Goal: Find specific page/section: Find specific page/section

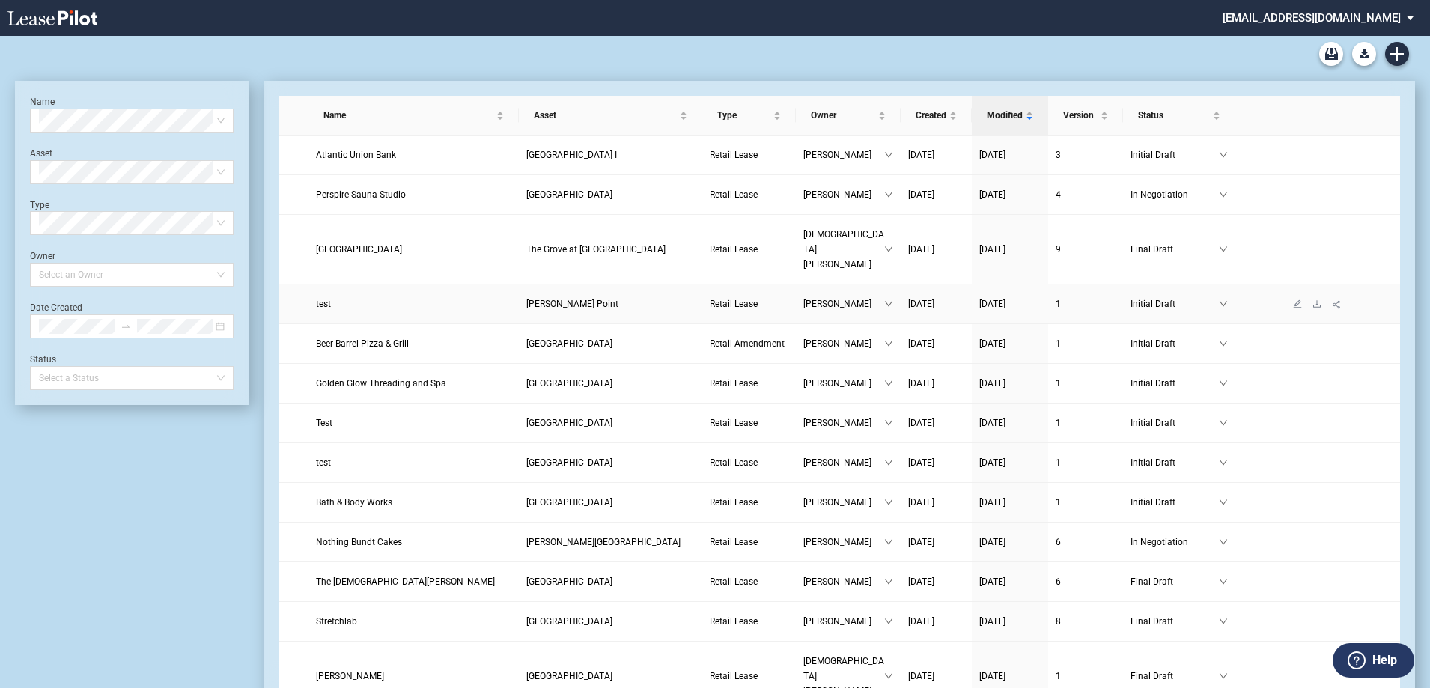
click at [331, 296] on link "test" at bounding box center [413, 303] width 195 height 15
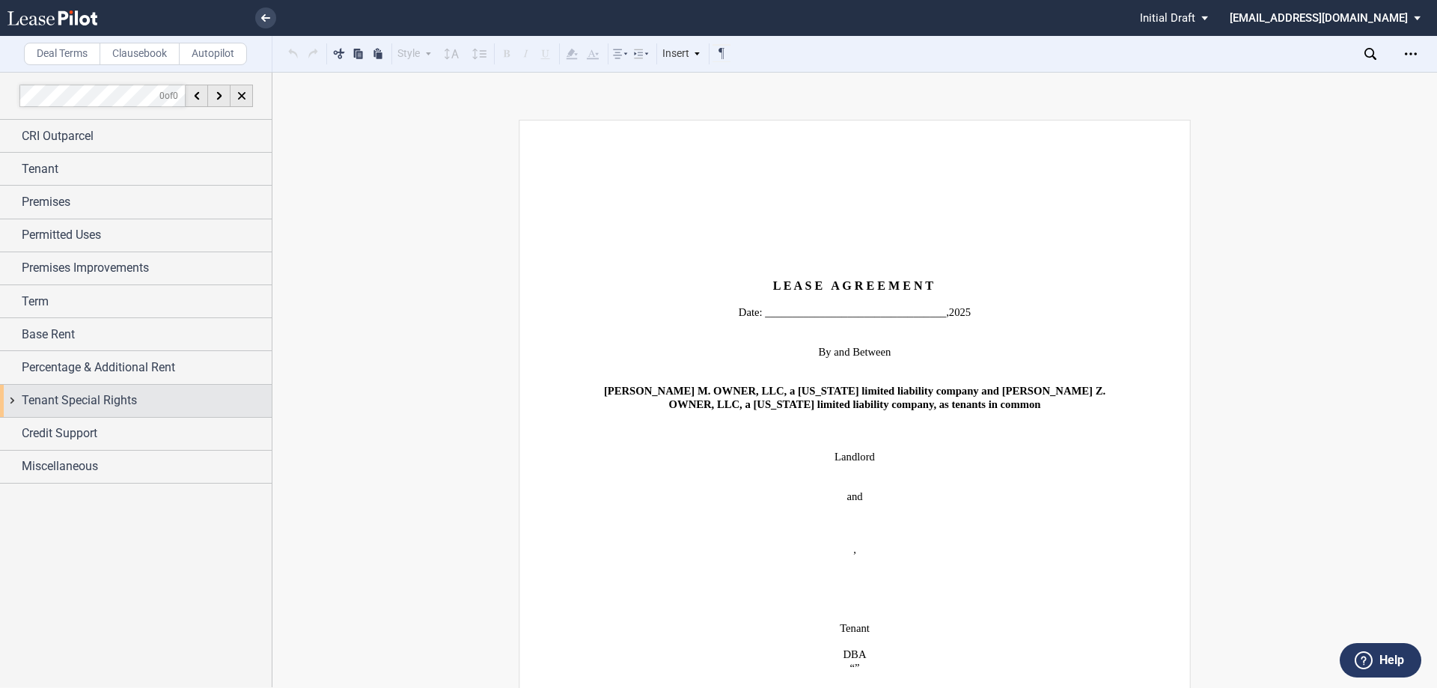
click at [56, 465] on span "Miscellaneous" at bounding box center [60, 466] width 76 height 18
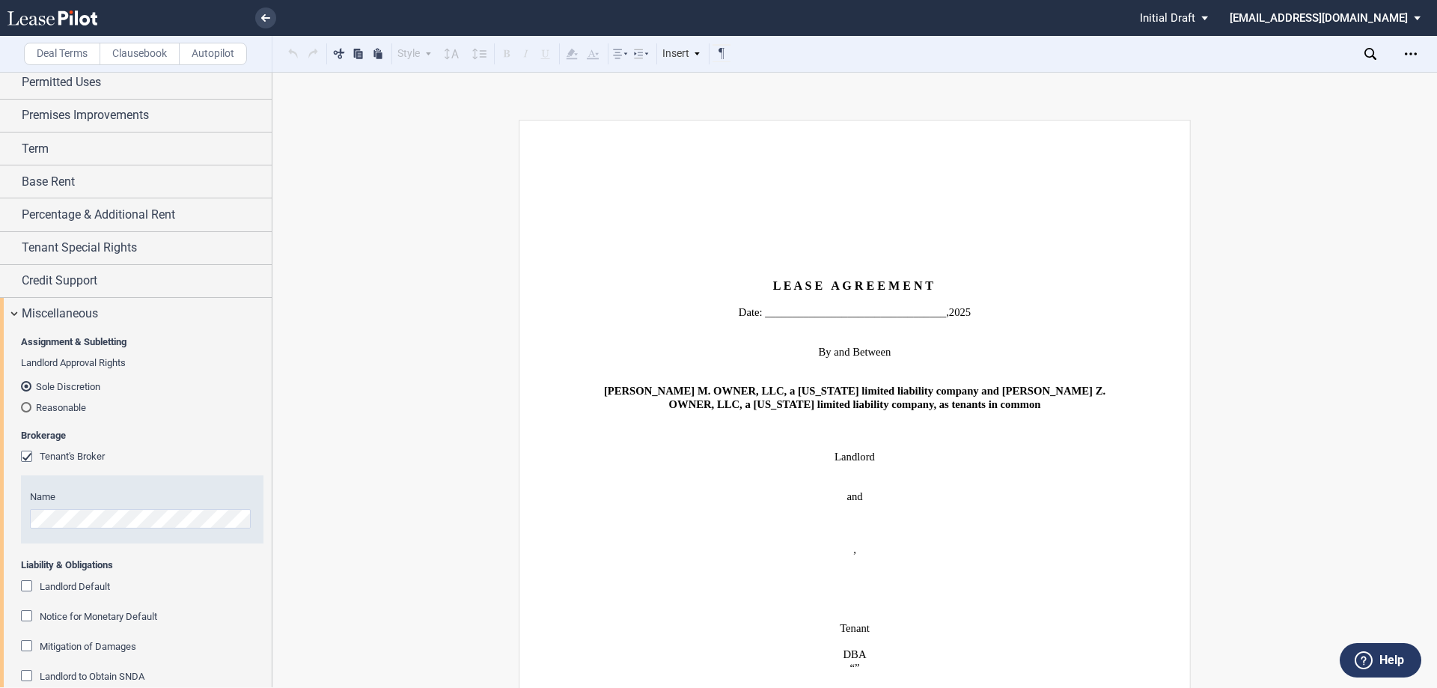
scroll to position [115, 0]
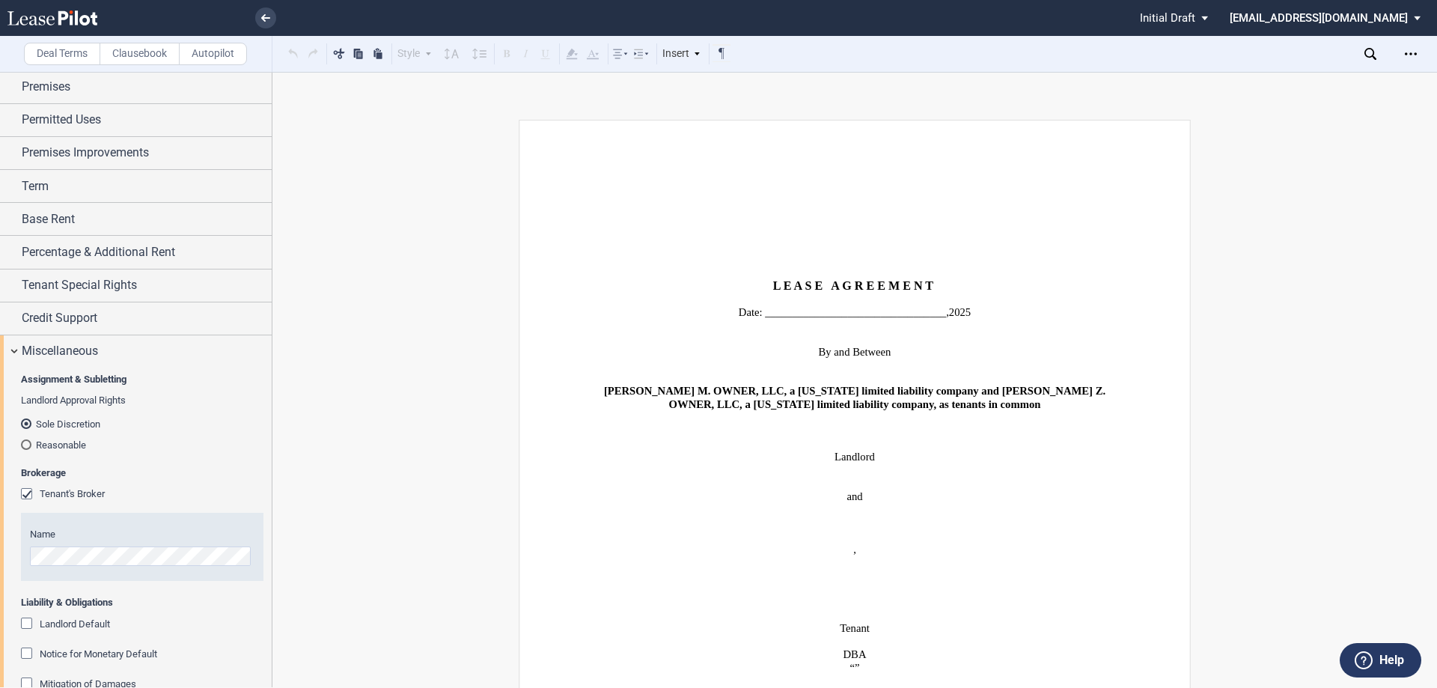
click at [149, 58] on label "Clausebook" at bounding box center [140, 54] width 80 height 22
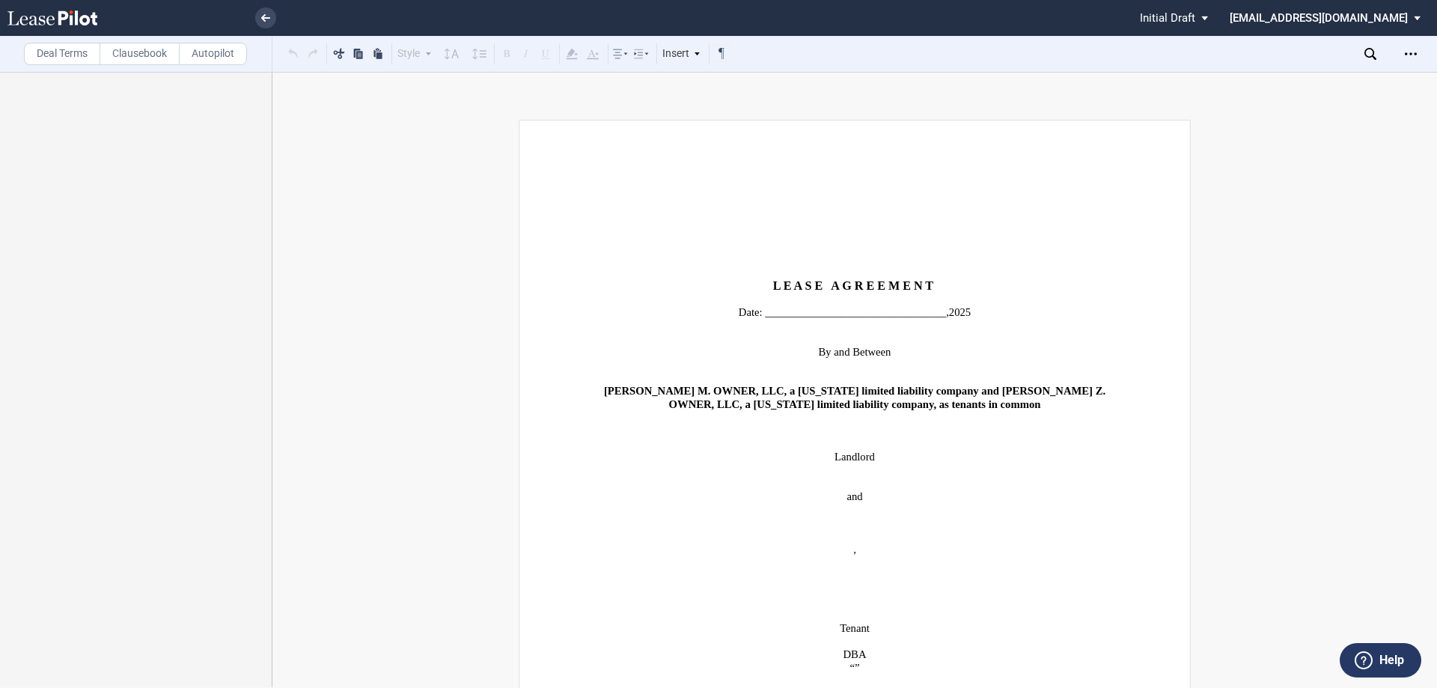
scroll to position [0, 0]
